Goal: Task Accomplishment & Management: Use online tool/utility

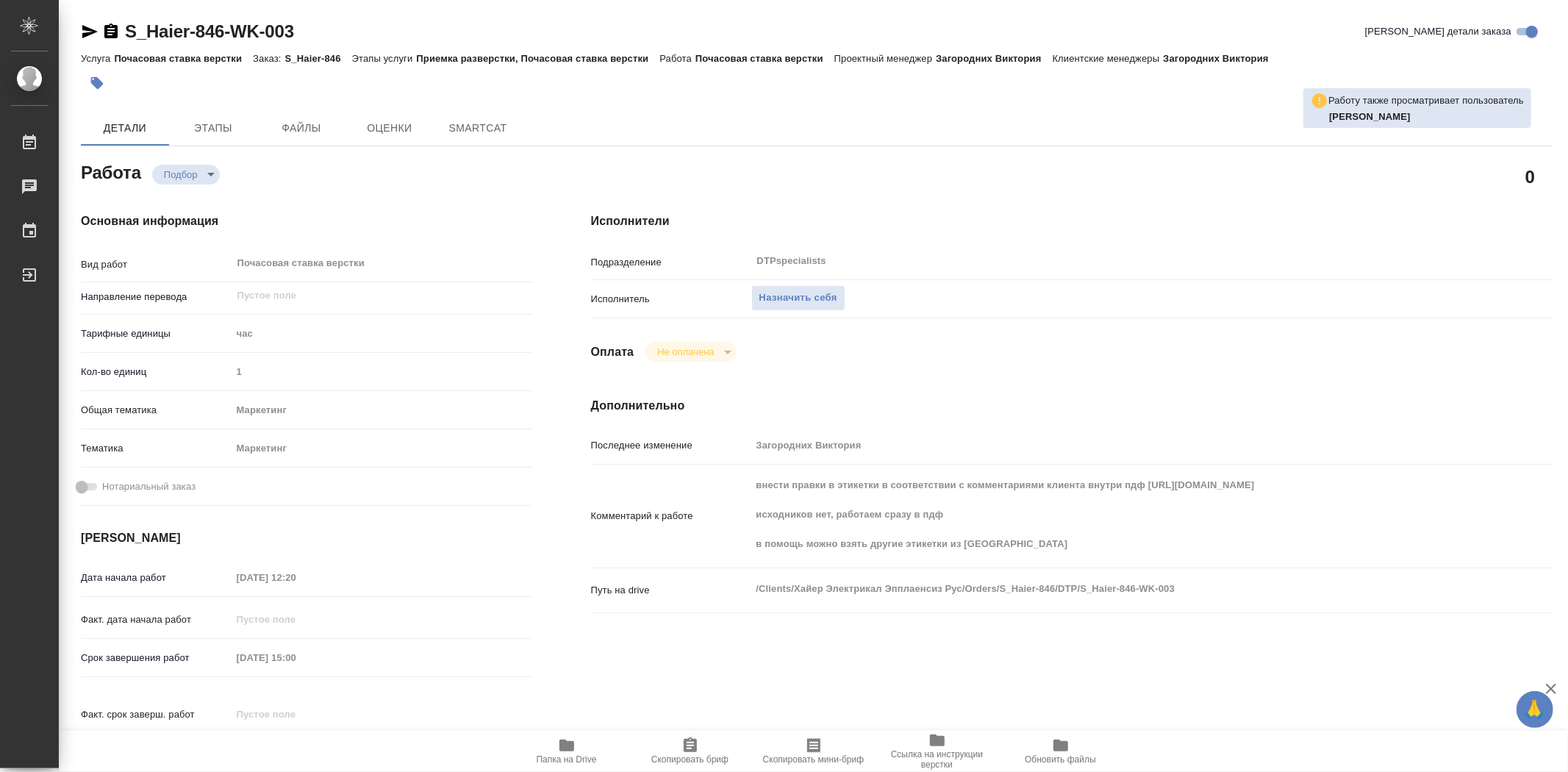
type textarea "x"
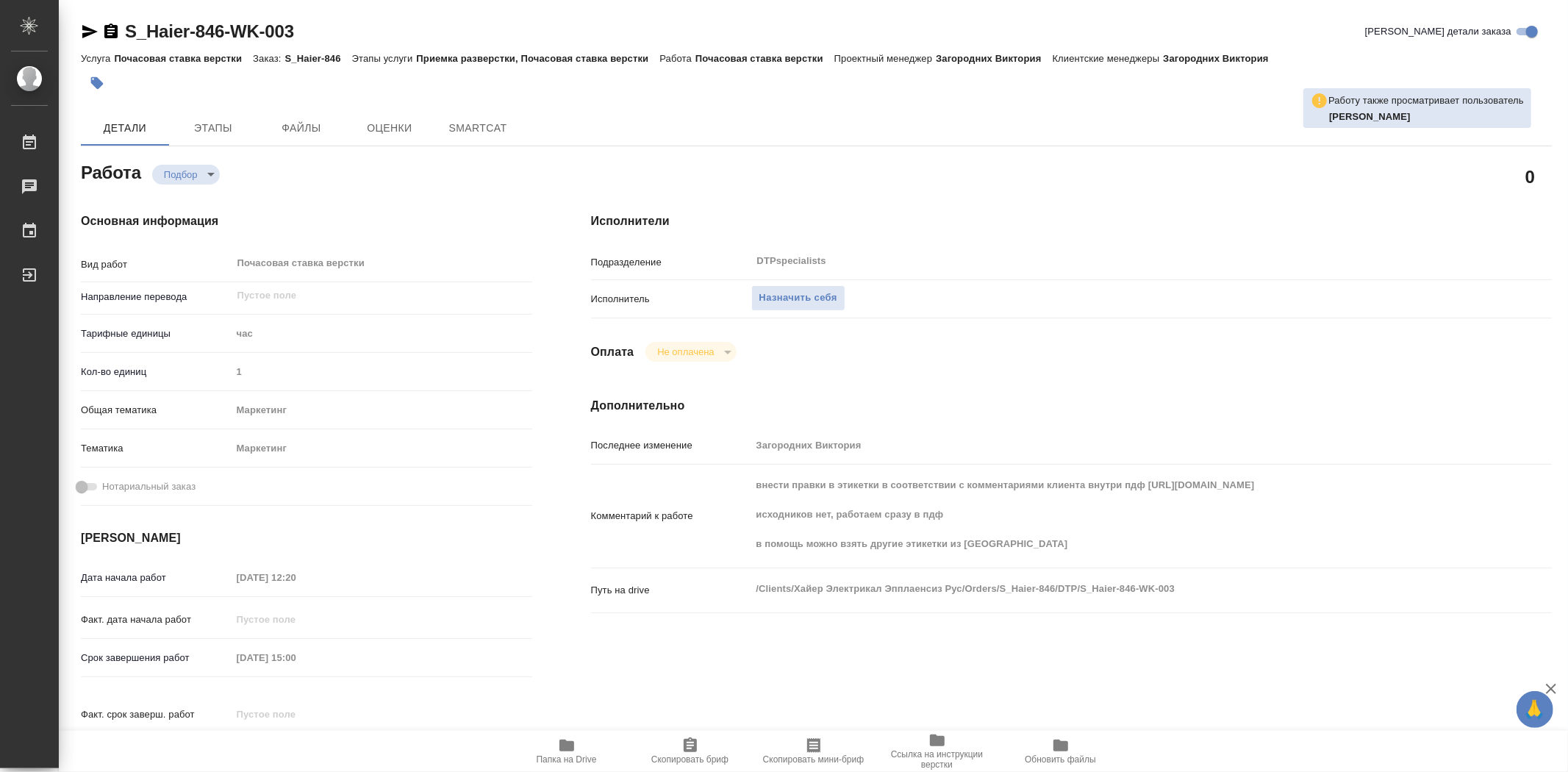
type textarea "x"
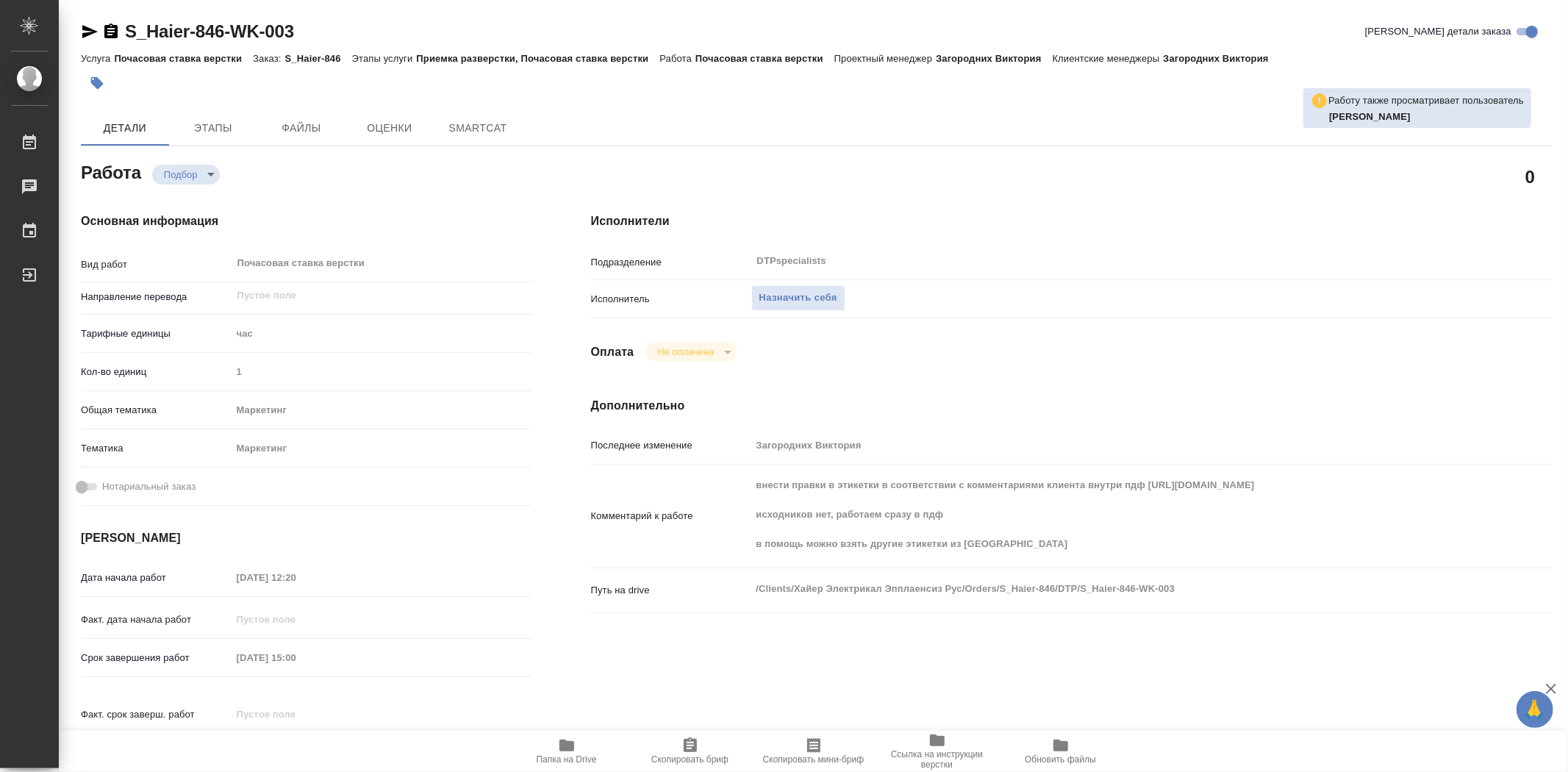
type textarea "x"
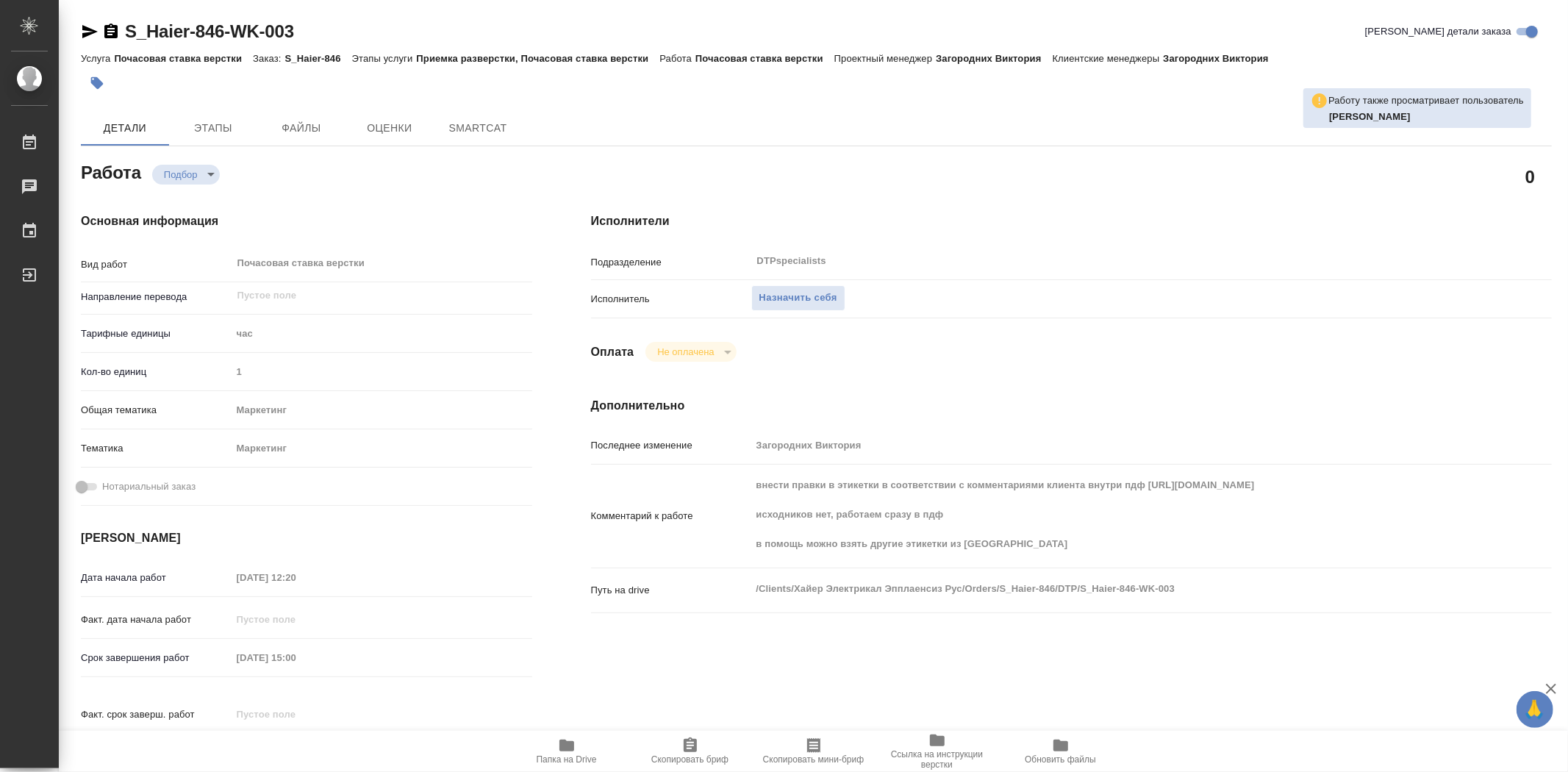
type textarea "x"
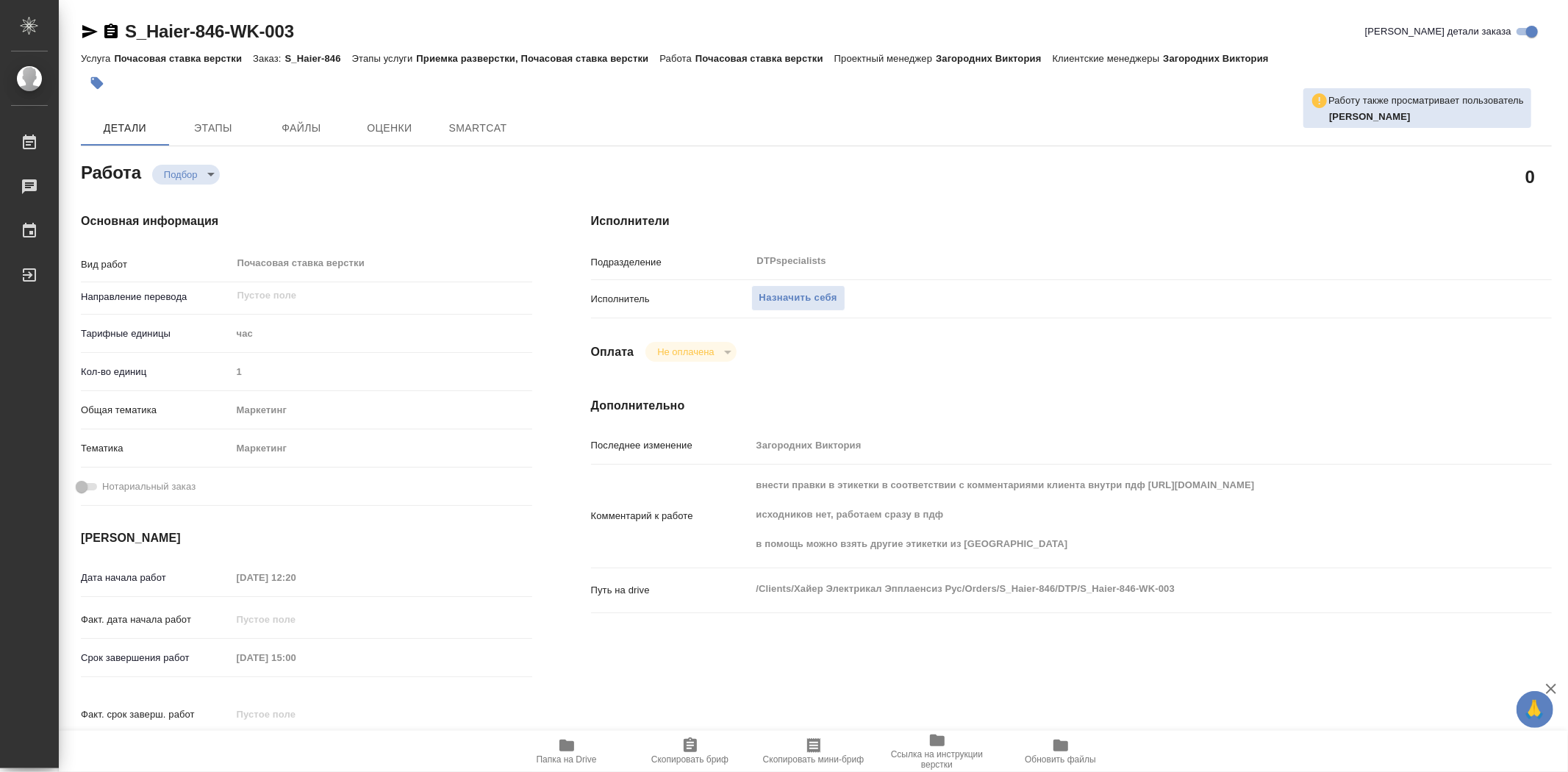
type textarea "x"
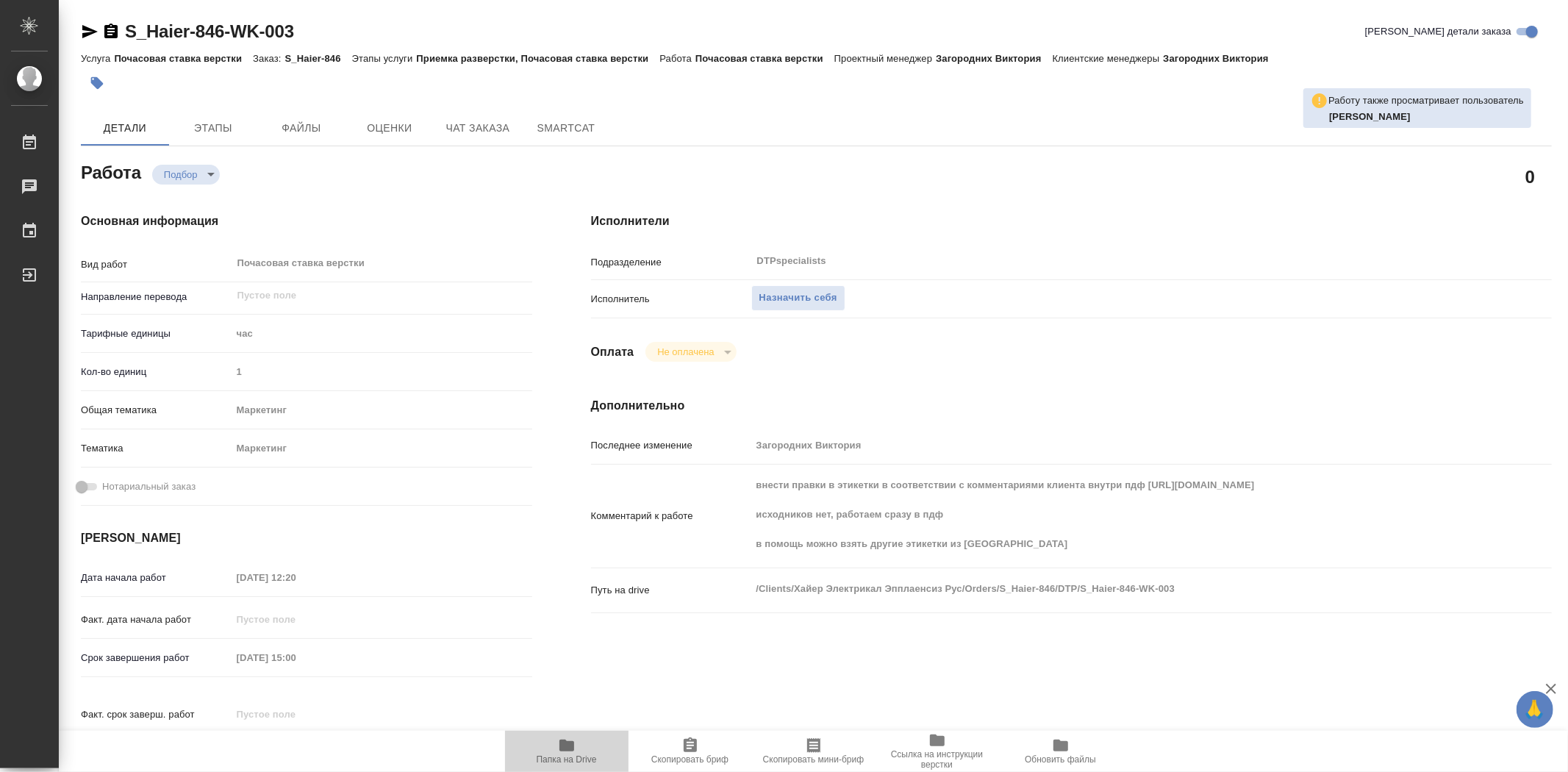
click at [582, 755] on span "Папка на Drive" at bounding box center [566, 760] width 60 height 11
type textarea "x"
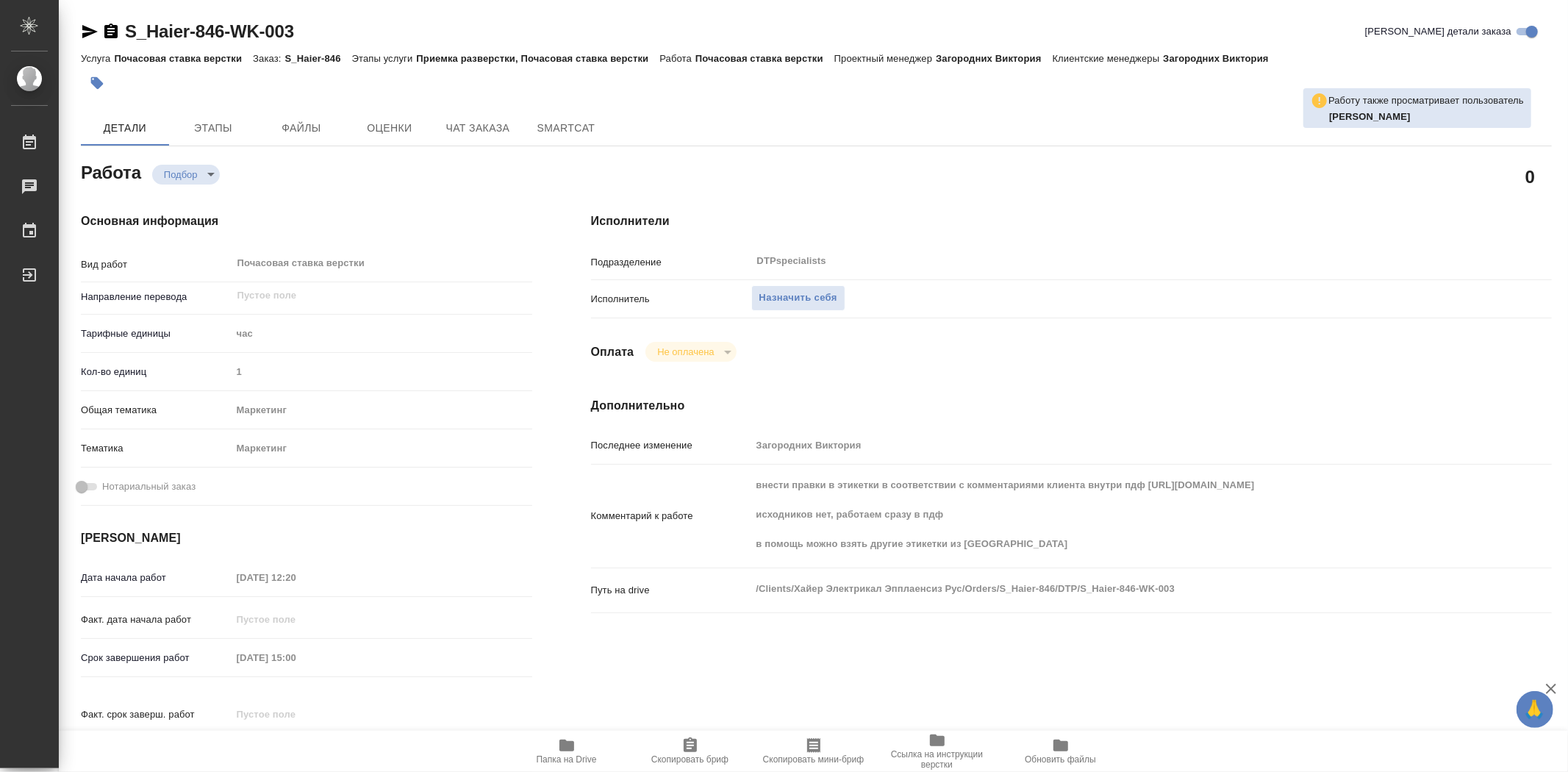
type textarea "x"
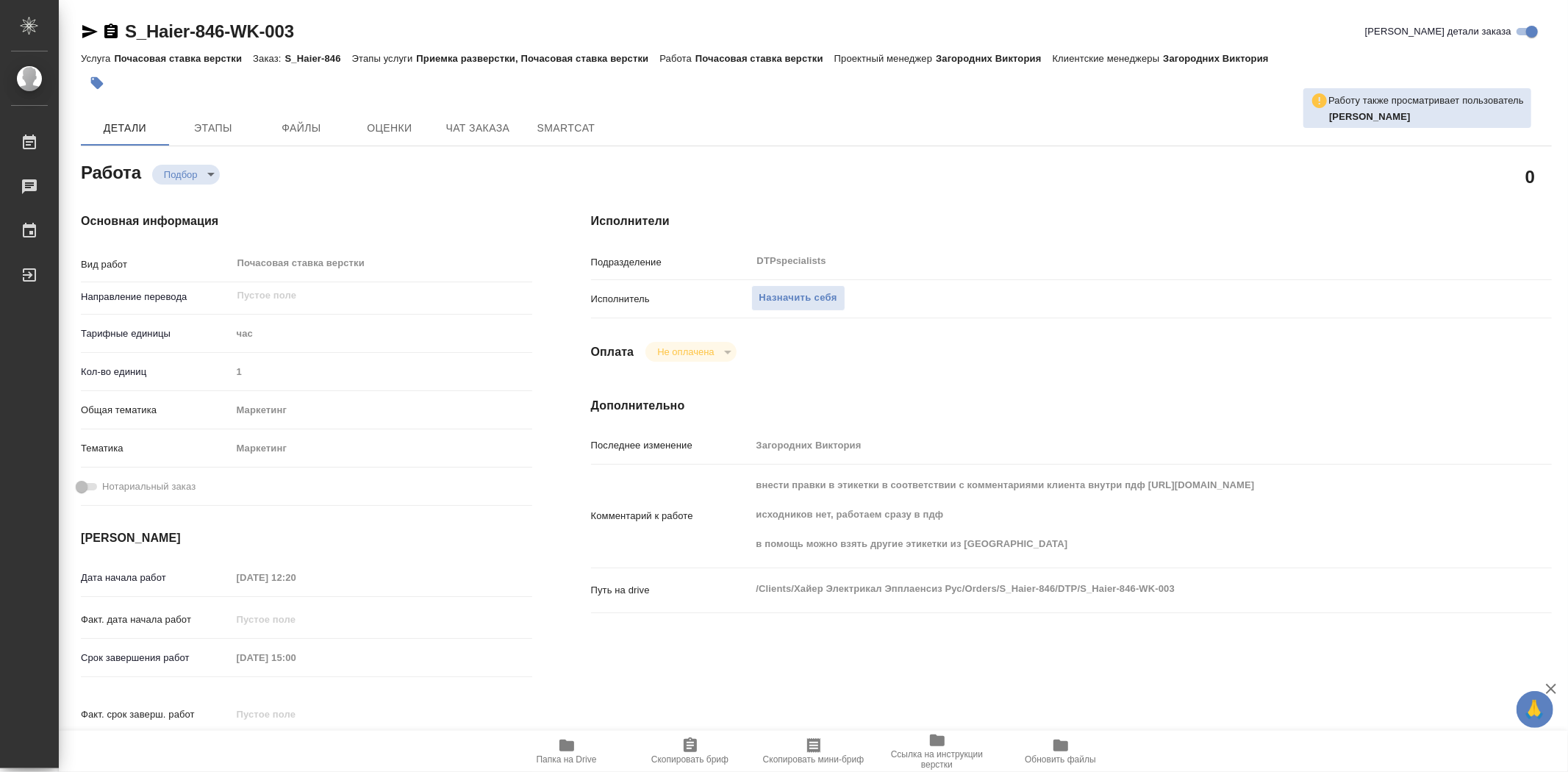
type textarea "x"
